Goal: Task Accomplishment & Management: Use online tool/utility

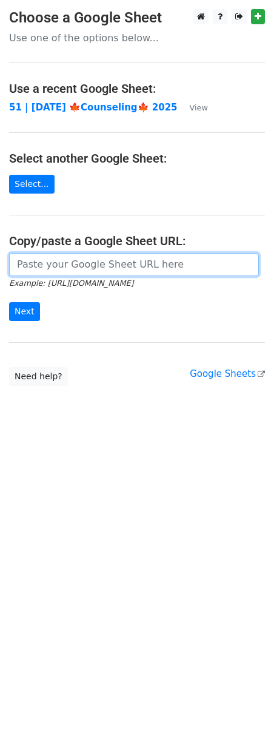
click at [51, 276] on input "url" at bounding box center [134, 264] width 250 height 23
paste input "https://docs.google.com/spreadsheets/d/1pYdLXmqu1U4PW7ypUIN95ddb6cD2YuMOVHhVoaW…"
type input "https://docs.google.com/spreadsheets/d/1pYdLXmqu1U4PW7ypUIN95ddb6cD2YuMOVHhVoaW…"
click at [9, 302] on input "Next" at bounding box center [24, 311] width 31 height 19
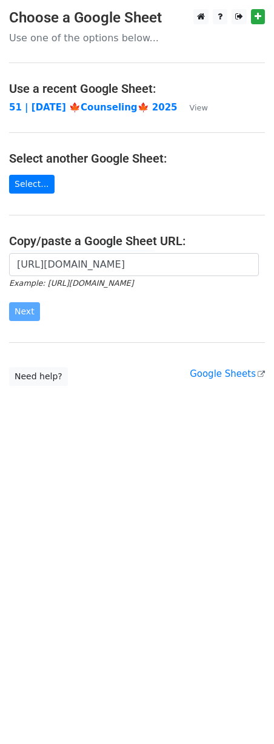
scroll to position [0, 0]
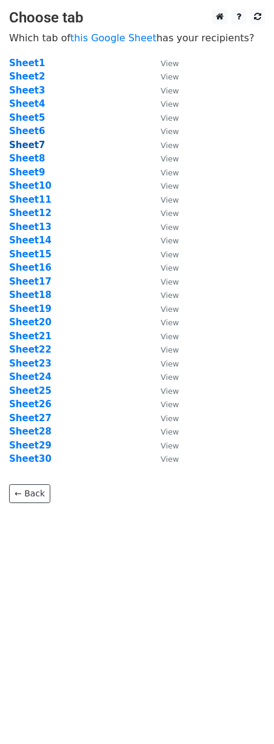
click at [33, 149] on strong "Sheet7" at bounding box center [27, 145] width 36 height 11
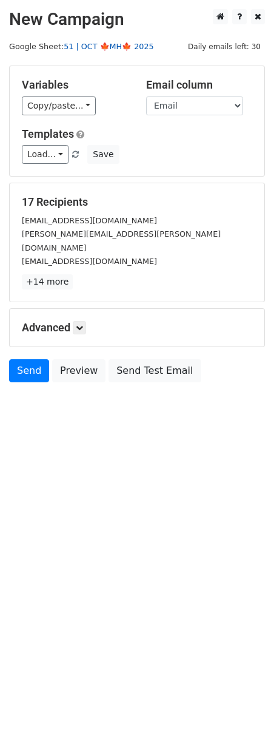
click at [111, 49] on link "51 | OCT 🍁MH🍁 2025" at bounding box center [109, 46] width 90 height 9
click at [93, 154] on button "Save" at bounding box center [103, 154] width 32 height 19
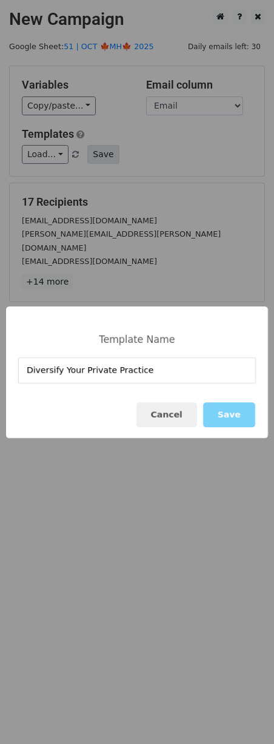
type input "Diversify Your Private Practice"
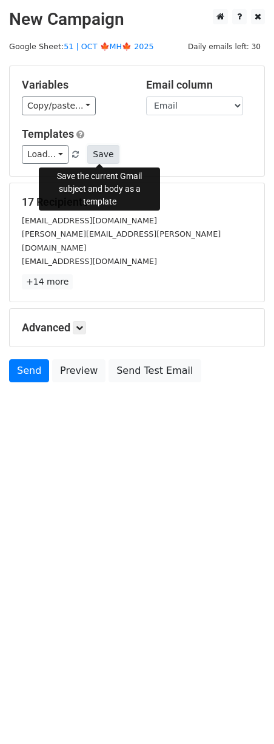
click at [104, 155] on button "Save" at bounding box center [103, 154] width 32 height 19
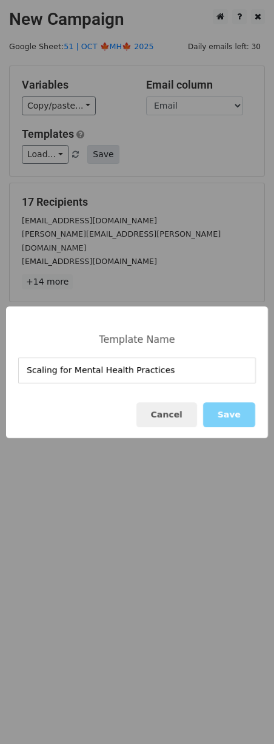
type input "Scaling for Mental Health Practices"
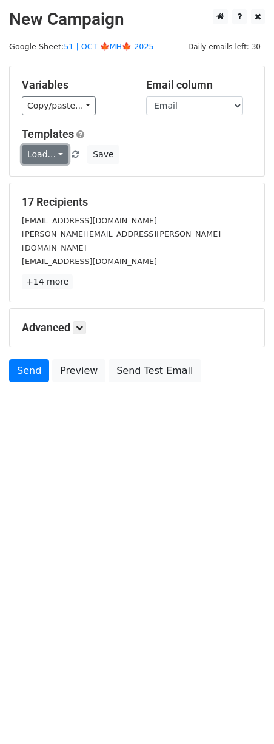
click at [50, 158] on link "Load..." at bounding box center [45, 154] width 47 height 19
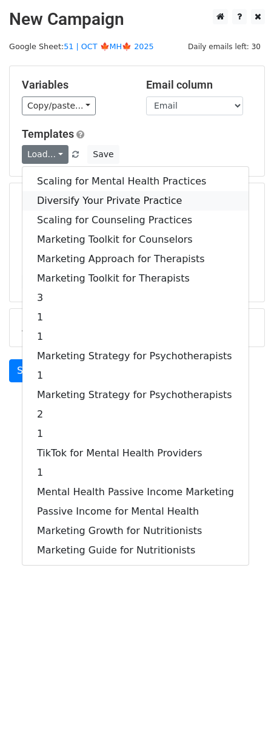
click at [103, 198] on link "Diversify Your Private Practice" at bounding box center [135, 200] width 226 height 19
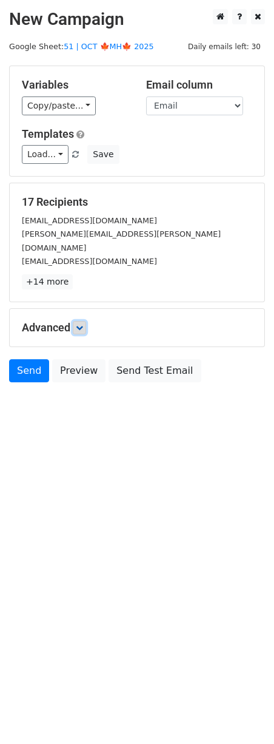
click at [83, 324] on icon at bounding box center [79, 327] width 7 height 7
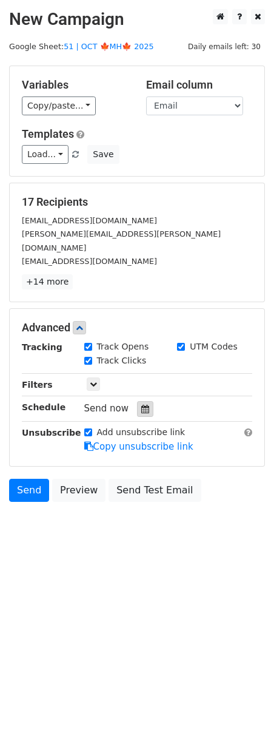
click at [141, 405] on icon at bounding box center [145, 409] width 8 height 8
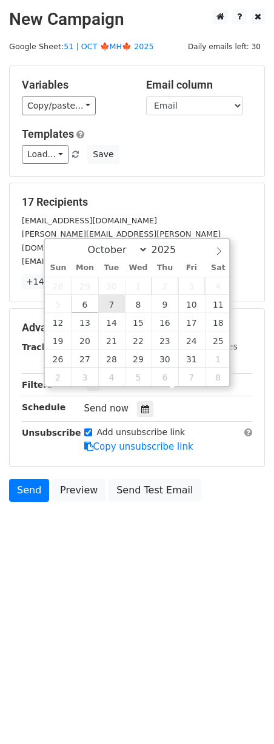
type input "2025-10-07 12:00"
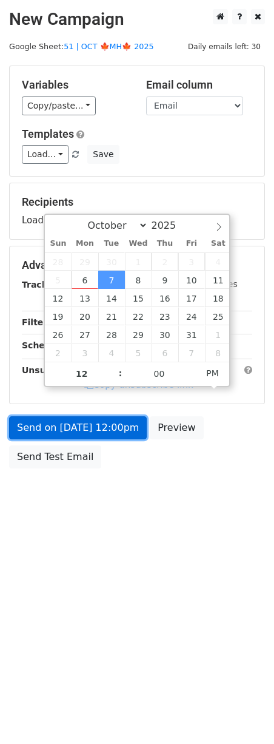
click at [88, 416] on link "Send on Oct 7 at 12:00pm" at bounding box center [78, 427] width 138 height 23
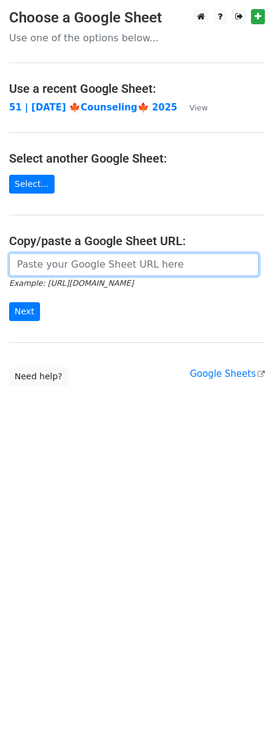
click at [77, 268] on input "url" at bounding box center [134, 264] width 250 height 23
paste input "https://docs.google.com/spreadsheets/d/1pYdLXmqu1U4PW7ypUIN95ddb6cD2YuMOVHhVoaW…"
type input "https://docs.google.com/spreadsheets/d/1pYdLXmqu1U4PW7ypUIN95ddb6cD2YuMOVHhVoaW…"
click at [9, 302] on input "Next" at bounding box center [24, 311] width 31 height 19
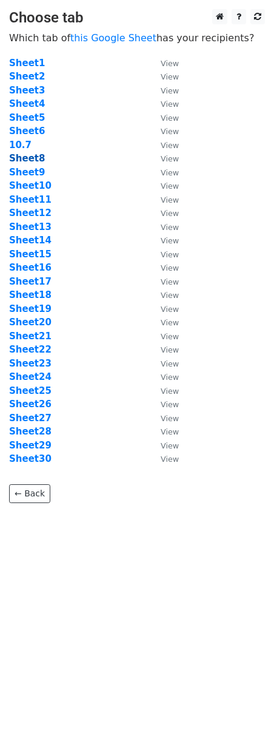
click at [26, 153] on strong "Sheet8" at bounding box center [27, 158] width 36 height 11
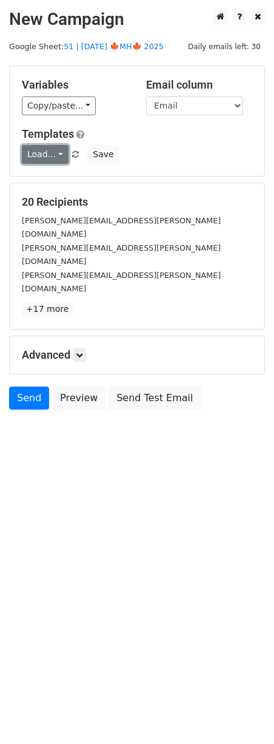
click at [47, 151] on link "Load..." at bounding box center [45, 154] width 47 height 19
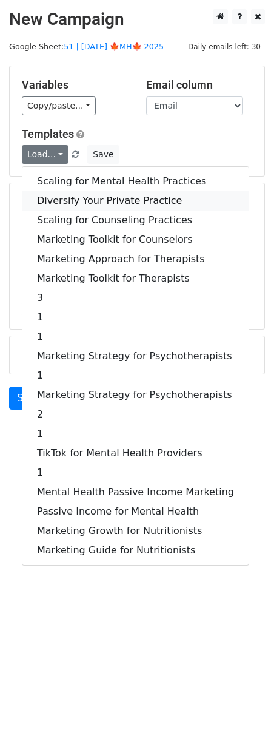
click at [106, 197] on link "Diversify Your Private Practice" at bounding box center [135, 200] width 226 height 19
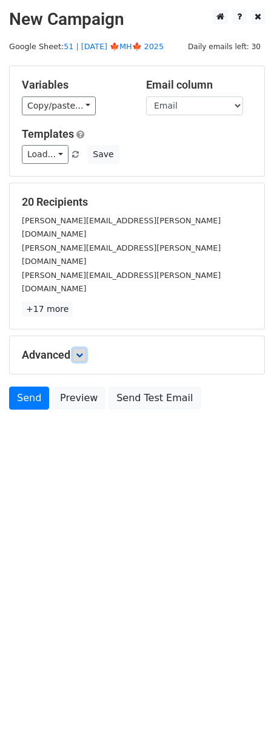
click at [83, 351] on icon at bounding box center [79, 354] width 7 height 7
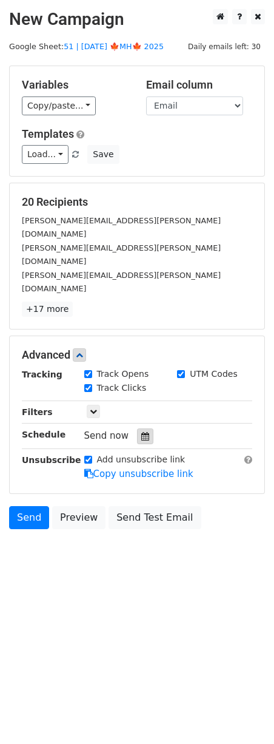
click at [143, 432] on icon at bounding box center [145, 436] width 8 height 8
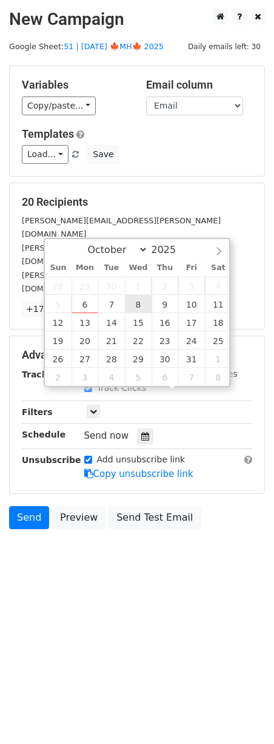
type input "2025-10-08 12:00"
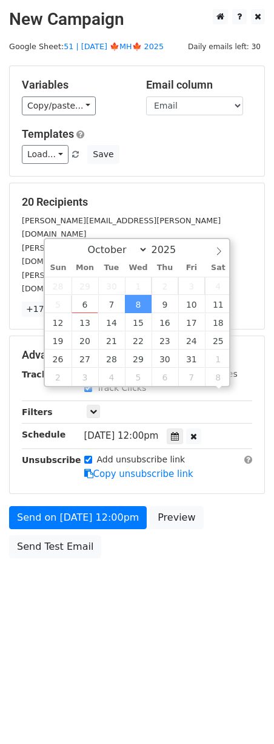
scroll to position [1, 0]
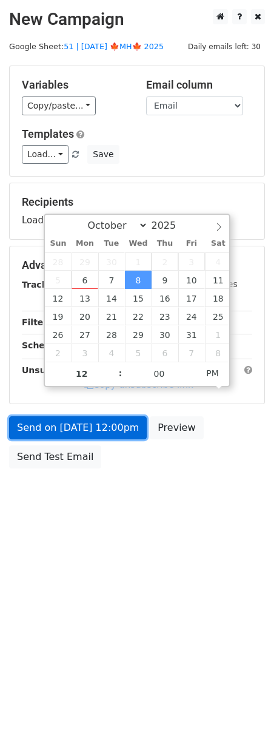
click at [113, 433] on link "Send on Oct 8 at 12:00pm" at bounding box center [78, 427] width 138 height 23
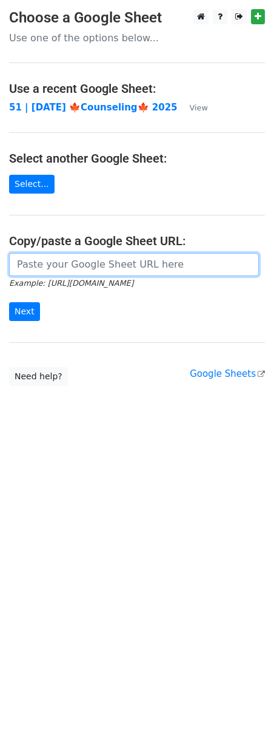
click at [80, 259] on input "url" at bounding box center [134, 264] width 250 height 23
paste input "https://docs.google.com/spreadsheets/d/1pYdLXmqu1U4PW7ypUIN95ddb6cD2YuMOVHhVoaW…"
type input "https://docs.google.com/spreadsheets/d/1pYdLXmqu1U4PW7ypUIN95ddb6cD2YuMOVHhVoaW…"
click at [9, 302] on input "Next" at bounding box center [24, 311] width 31 height 19
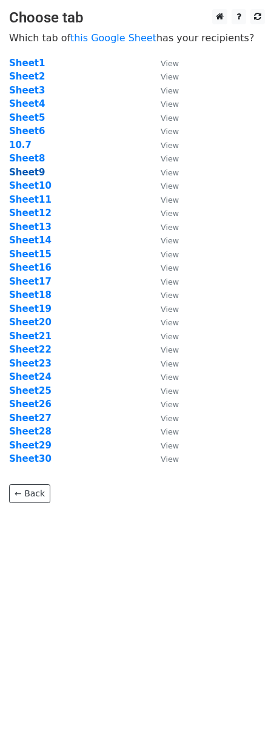
click at [22, 167] on strong "Sheet9" at bounding box center [27, 172] width 36 height 11
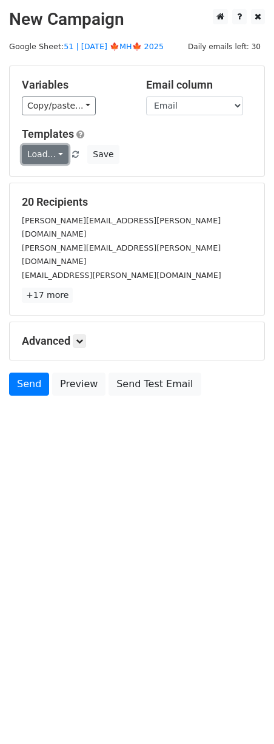
click at [52, 152] on link "Load..." at bounding box center [45, 154] width 47 height 19
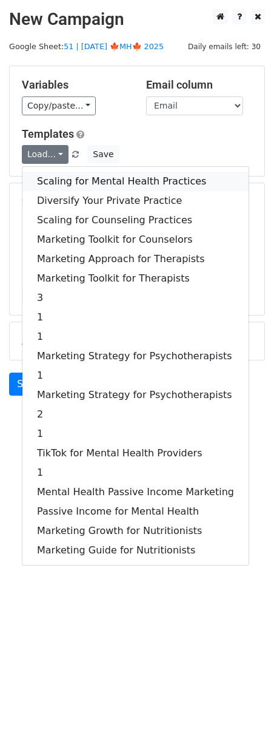
click at [78, 175] on link "Scaling for Mental Health Practices" at bounding box center [135, 181] width 226 height 19
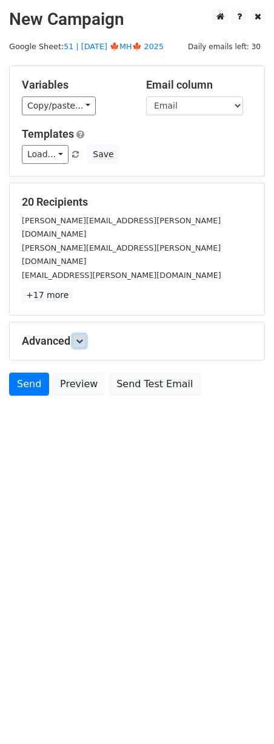
click at [86, 334] on link at bounding box center [79, 340] width 13 height 13
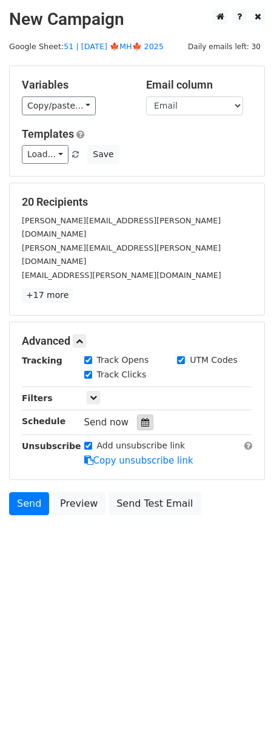
click at [141, 418] on icon at bounding box center [145, 422] width 8 height 8
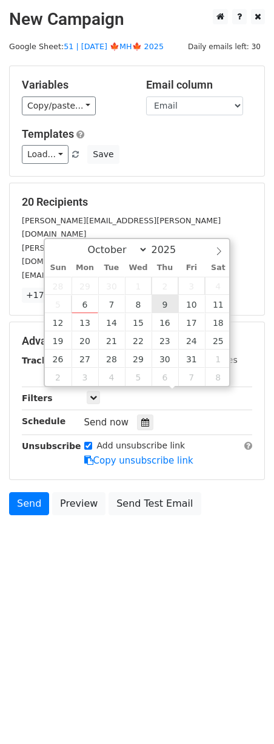
type input "[DATE] 12:00"
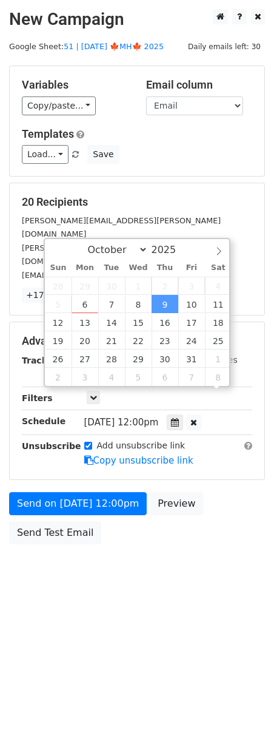
scroll to position [1, 0]
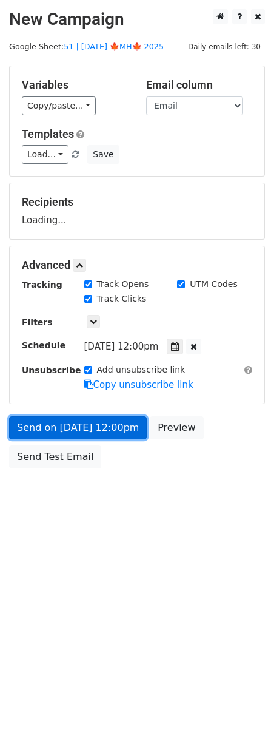
click at [90, 436] on link "Send on Oct 9 at 12:00pm" at bounding box center [78, 427] width 138 height 23
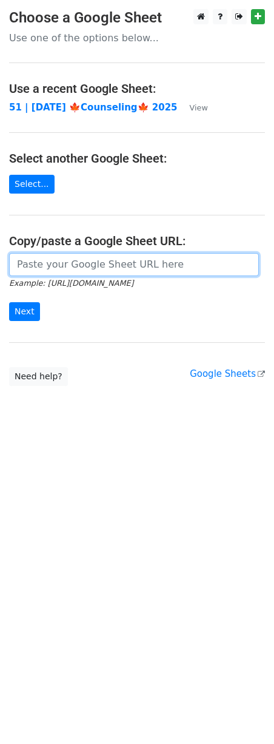
click at [59, 268] on input "url" at bounding box center [134, 264] width 250 height 23
paste input "https://docs.google.com/spreadsheets/d/1pYdLXmqu1U4PW7ypUIN95ddb6cD2YuMOVHhVoaW…"
type input "https://docs.google.com/spreadsheets/d/1pYdLXmqu1U4PW7ypUIN95ddb6cD2YuMOVHhVoaW…"
click at [9, 302] on input "Next" at bounding box center [24, 311] width 31 height 19
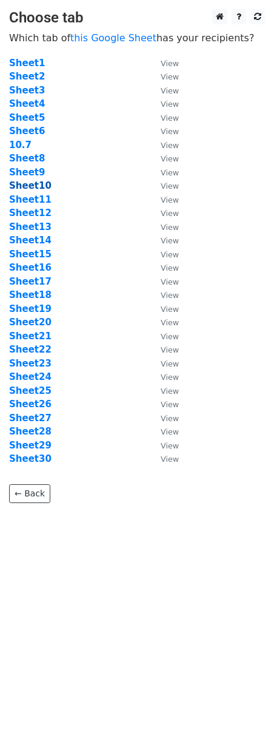
click at [38, 185] on strong "Sheet10" at bounding box center [30, 185] width 42 height 11
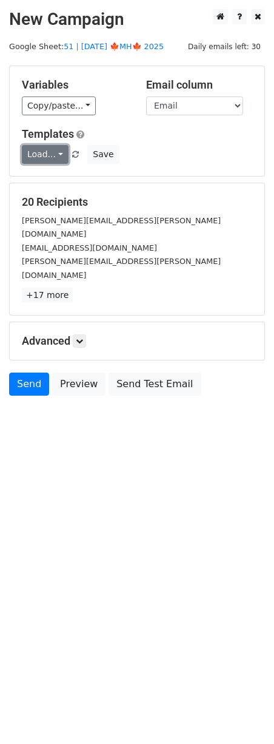
click at [55, 155] on link "Load..." at bounding box center [45, 154] width 47 height 19
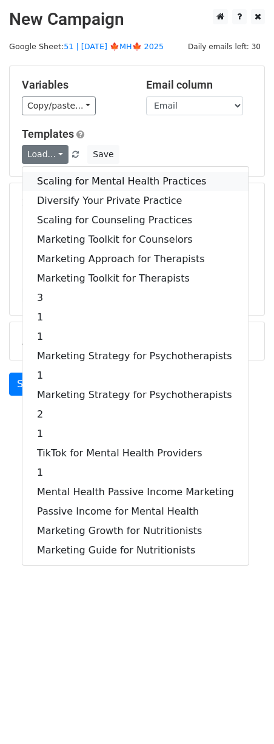
click at [81, 180] on link "Scaling for Mental Health Practices" at bounding box center [135, 181] width 226 height 19
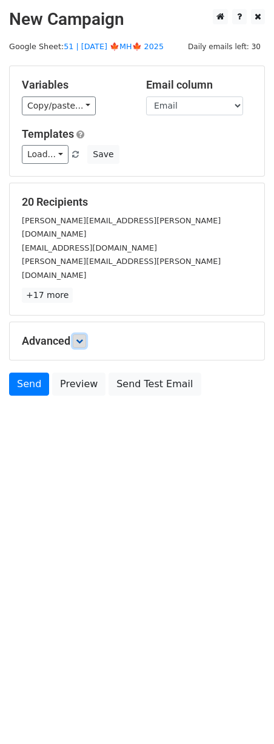
click at [81, 337] on icon at bounding box center [79, 340] width 7 height 7
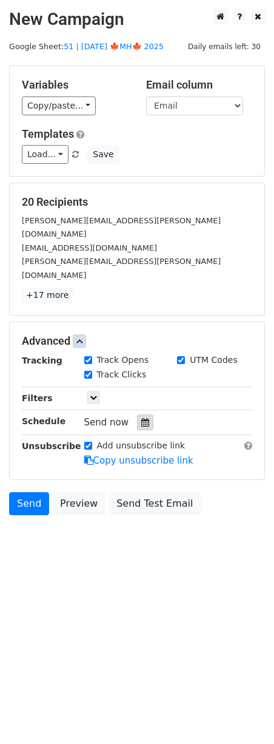
click at [143, 401] on div "Tracking Track Opens UTM Codes Track Clicks Filters Only include spreadsheet ro…" at bounding box center [137, 410] width 231 height 113
click at [141, 418] on icon at bounding box center [145, 422] width 8 height 8
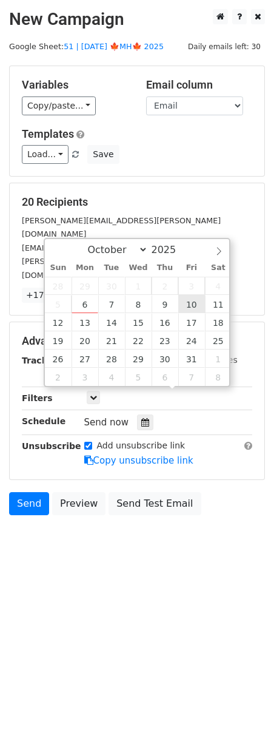
type input "[DATE] 12:00"
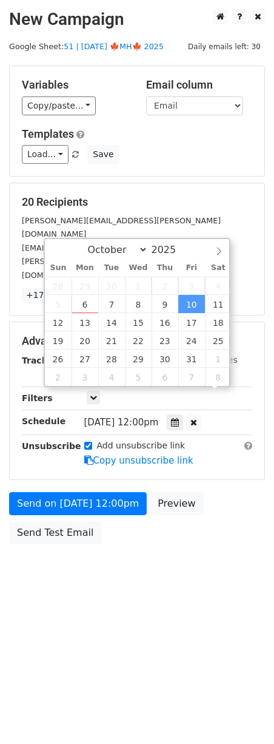
scroll to position [1, 0]
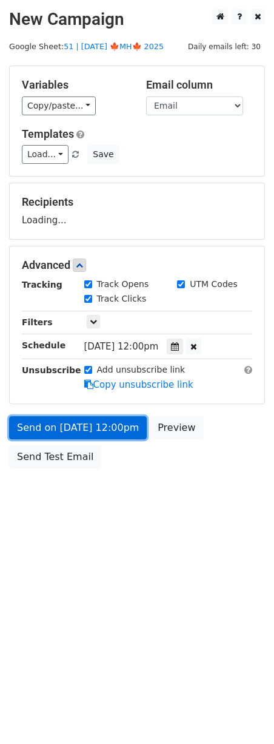
click at [92, 418] on link "Send on [DATE] 12:00pm" at bounding box center [78, 427] width 138 height 23
